Goal: Task Accomplishment & Management: Manage account settings

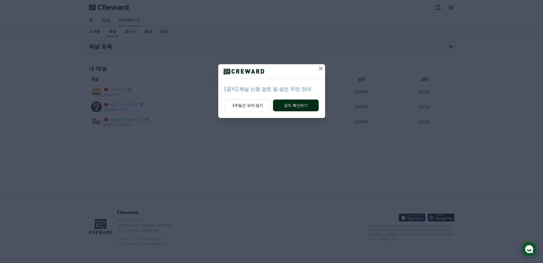
click at [289, 105] on button "공지 확인하기" at bounding box center [295, 105] width 45 height 12
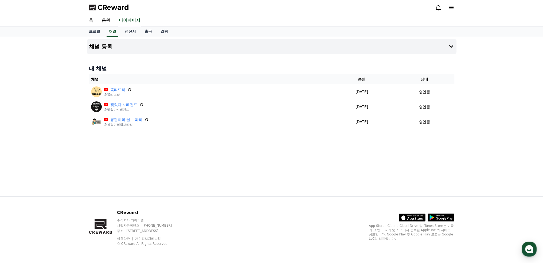
click at [111, 6] on span "CReward" at bounding box center [114, 7] width 32 height 9
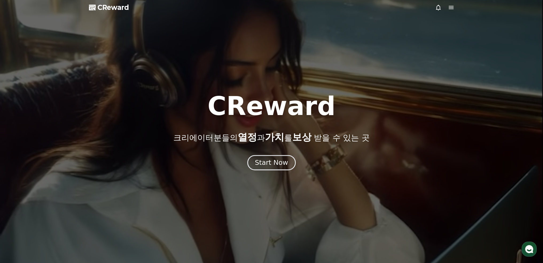
click at [275, 161] on div "Start Now" at bounding box center [271, 162] width 33 height 9
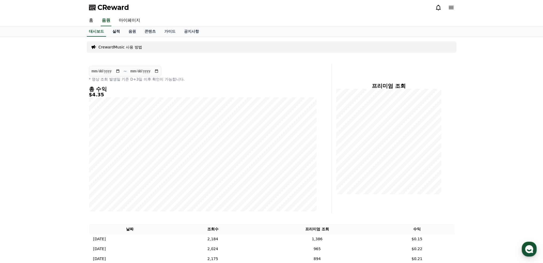
click at [117, 32] on link "실적" at bounding box center [116, 31] width 16 height 10
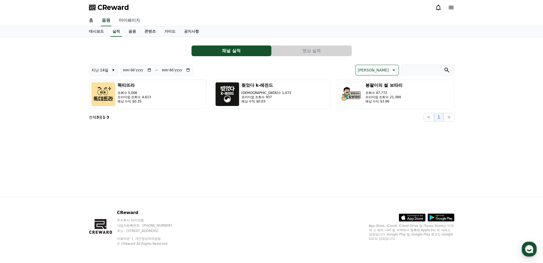
click at [127, 20] on link "마이페이지" at bounding box center [130, 20] width 30 height 11
select select "**********"
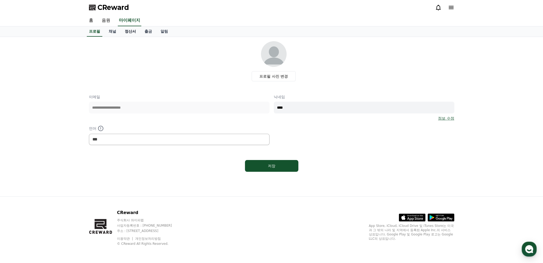
click at [128, 31] on link "정산서" at bounding box center [131, 31] width 20 height 10
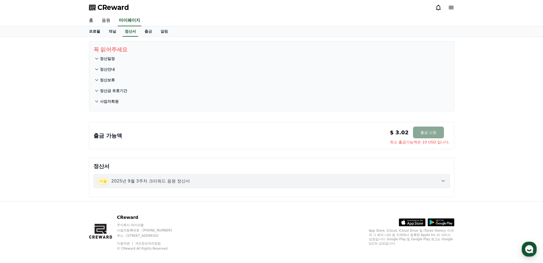
click at [93, 29] on link "프로필" at bounding box center [95, 31] width 20 height 10
select select "**********"
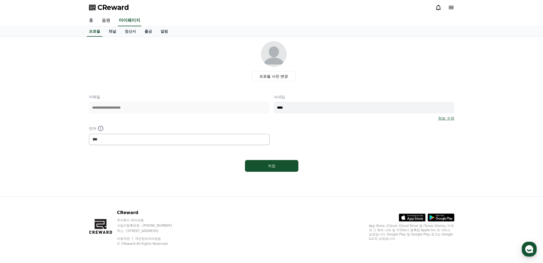
click at [93, 22] on link "홈" at bounding box center [91, 20] width 13 height 11
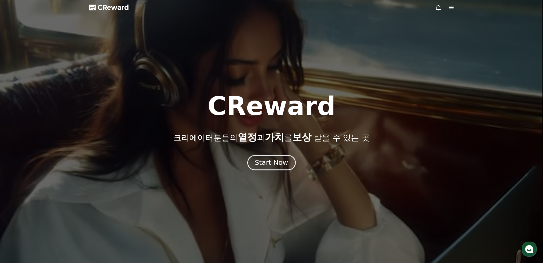
click at [278, 162] on div "Start Now" at bounding box center [271, 162] width 33 height 9
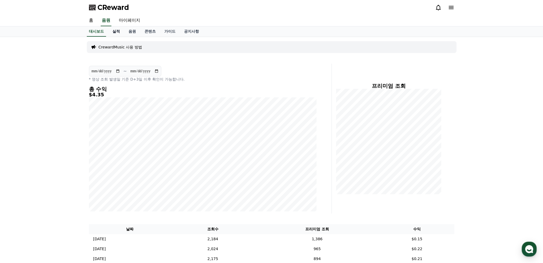
click at [117, 32] on link "실적" at bounding box center [116, 31] width 16 height 10
